Goal: Task Accomplishment & Management: Manage account settings

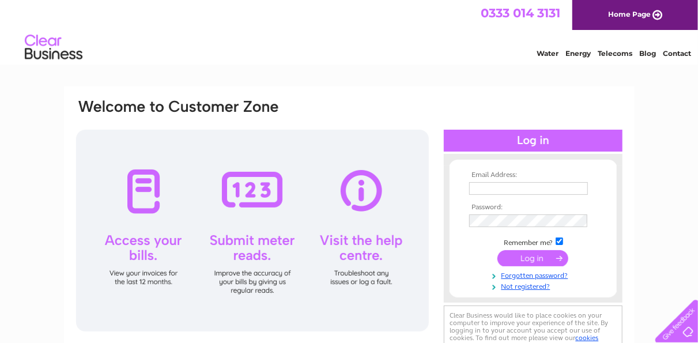
click at [502, 187] on input "text" at bounding box center [528, 188] width 119 height 13
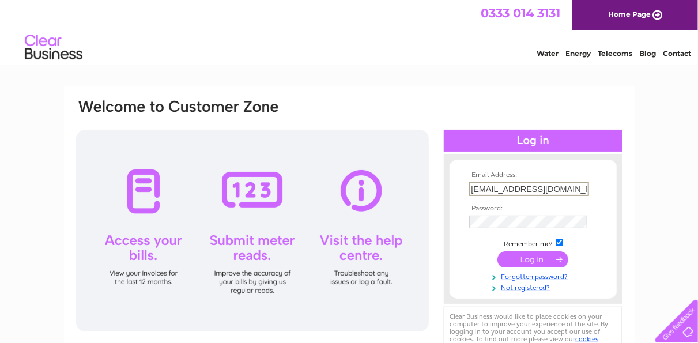
type input "accounts@edwardsbar.co.uk"
click at [532, 259] on input "submit" at bounding box center [532, 260] width 71 height 16
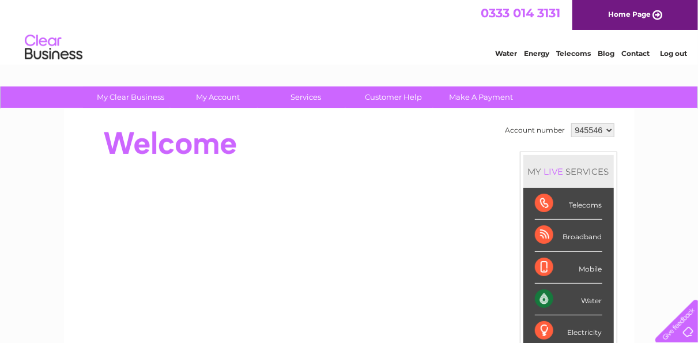
click at [584, 299] on div "Water" at bounding box center [568, 300] width 67 height 32
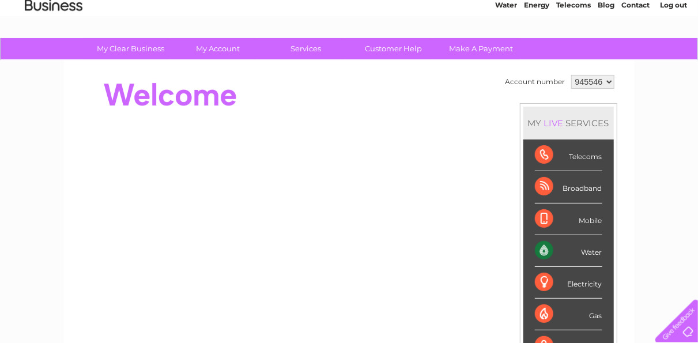
scroll to position [47, 0]
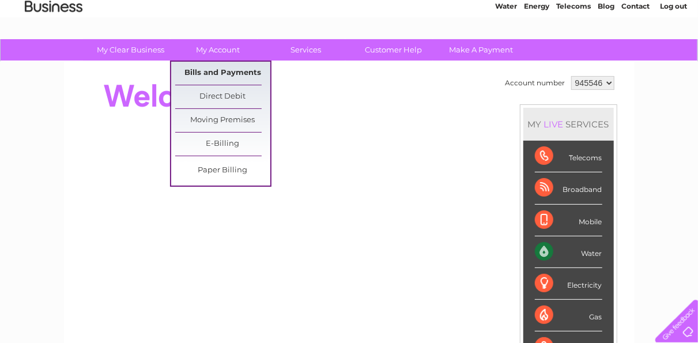
click at [211, 73] on link "Bills and Payments" at bounding box center [222, 73] width 95 height 23
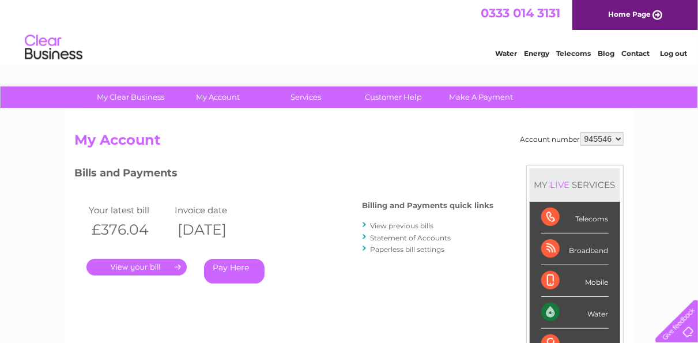
click at [123, 266] on link "." at bounding box center [136, 267] width 100 height 17
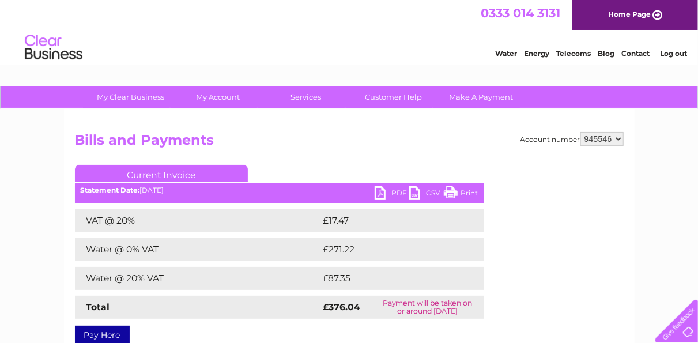
click at [399, 194] on link "PDF" at bounding box center [392, 194] width 35 height 17
